Goal: Check status: Check status

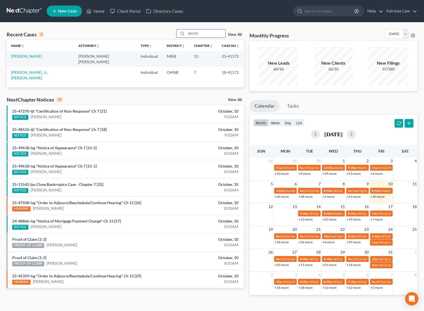
click at [198, 35] on input "41173" at bounding box center [205, 33] width 39 height 8
drag, startPoint x: 202, startPoint y: 33, endPoint x: 127, endPoint y: 25, distance: 75.9
click at [159, 27] on div "Recent Cases 2 41173 View All Name unfold_more expand_more expand_less Attorney…" at bounding box center [212, 166] width 424 height 288
type input "25-47164"
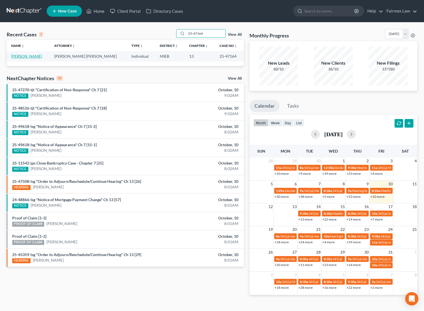
click at [34, 55] on link "[PERSON_NAME]" at bounding box center [26, 56] width 31 height 5
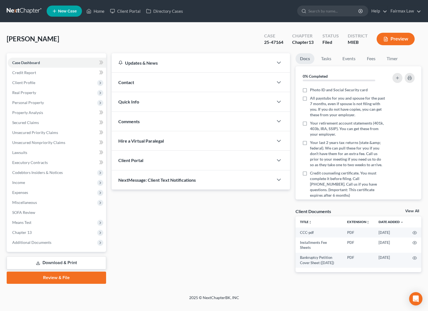
click at [42, 248] on div "Case Dashboard Payments Invoices Payments Payments Credit Report Client Profile…" at bounding box center [56, 152] width 99 height 199
click at [42, 242] on span "Additional Documents" at bounding box center [31, 242] width 39 height 5
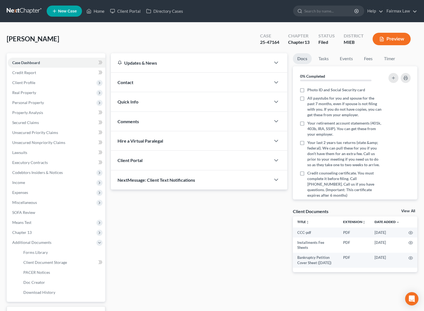
click at [384, 41] on button "Preview" at bounding box center [391, 39] width 38 height 12
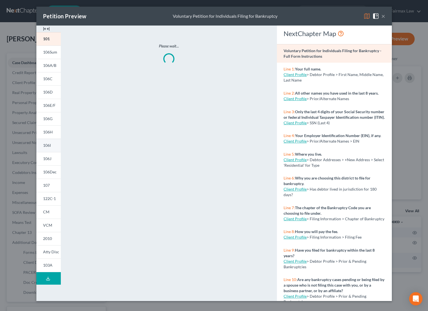
click at [49, 142] on link "106I" at bounding box center [48, 145] width 24 height 13
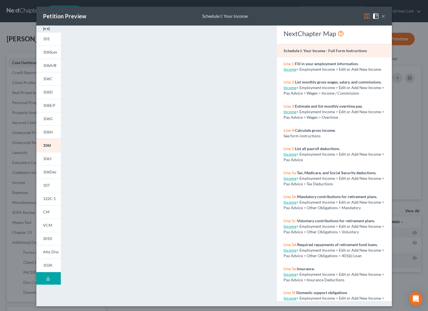
click at [383, 17] on div "Petition Preview Schedule I: Your Income ×" at bounding box center [213, 16] width 355 height 19
click at [381, 16] on button "×" at bounding box center [383, 16] width 4 height 7
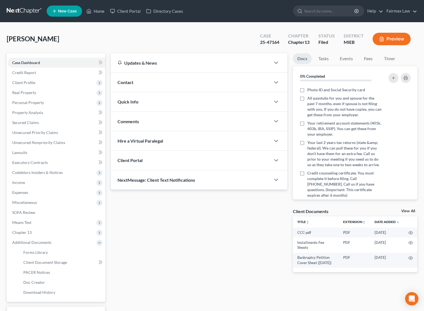
click at [382, 41] on icon "button" at bounding box center [381, 39] width 5 height 5
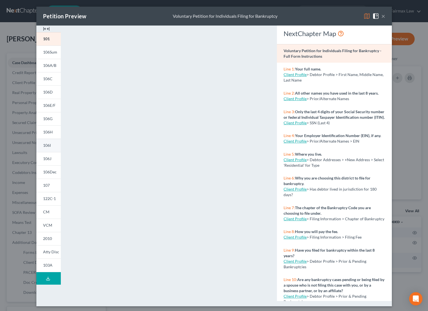
click at [49, 143] on link "106I" at bounding box center [48, 145] width 24 height 13
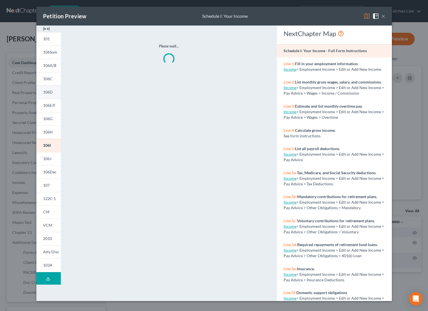
click at [46, 93] on span "106D" at bounding box center [48, 92] width 10 height 5
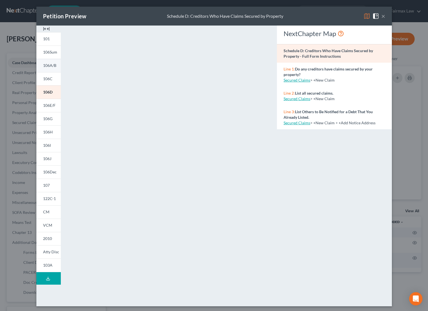
click at [45, 63] on span "106A/B" at bounding box center [49, 65] width 13 height 5
